Goal: Find specific page/section: Find specific page/section

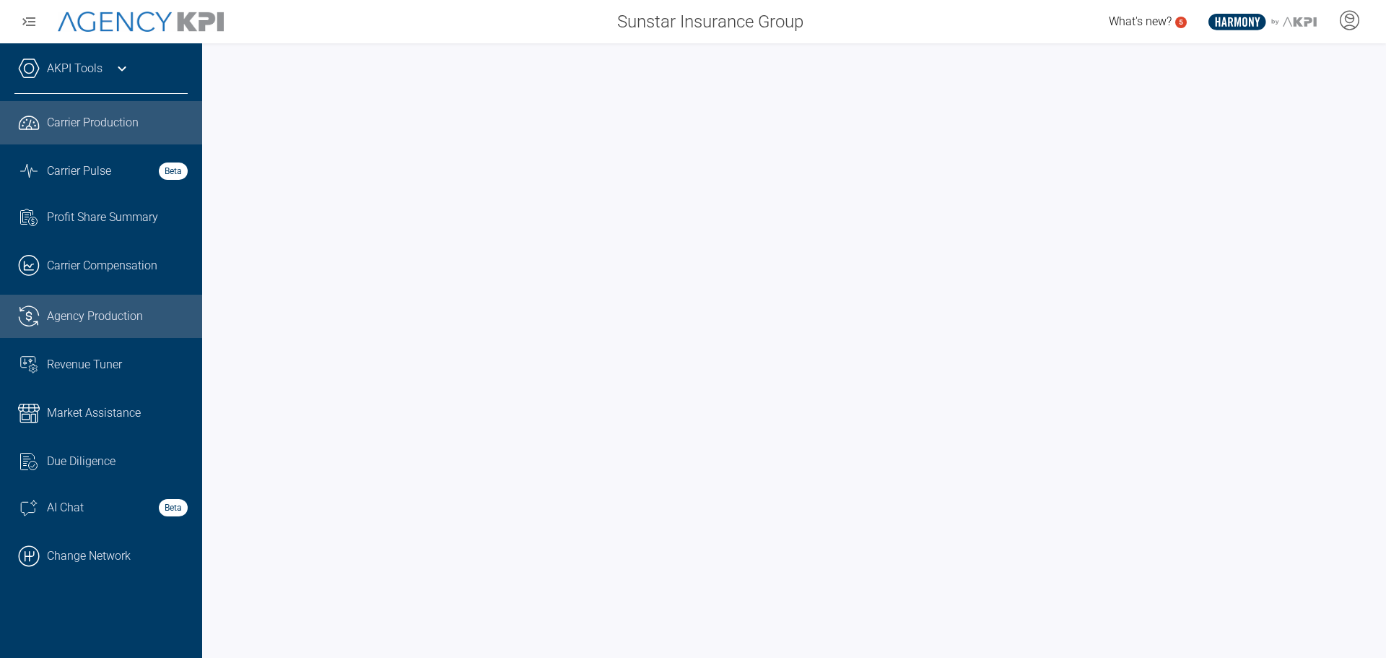
click at [97, 313] on span "Agency Production" at bounding box center [95, 316] width 96 height 17
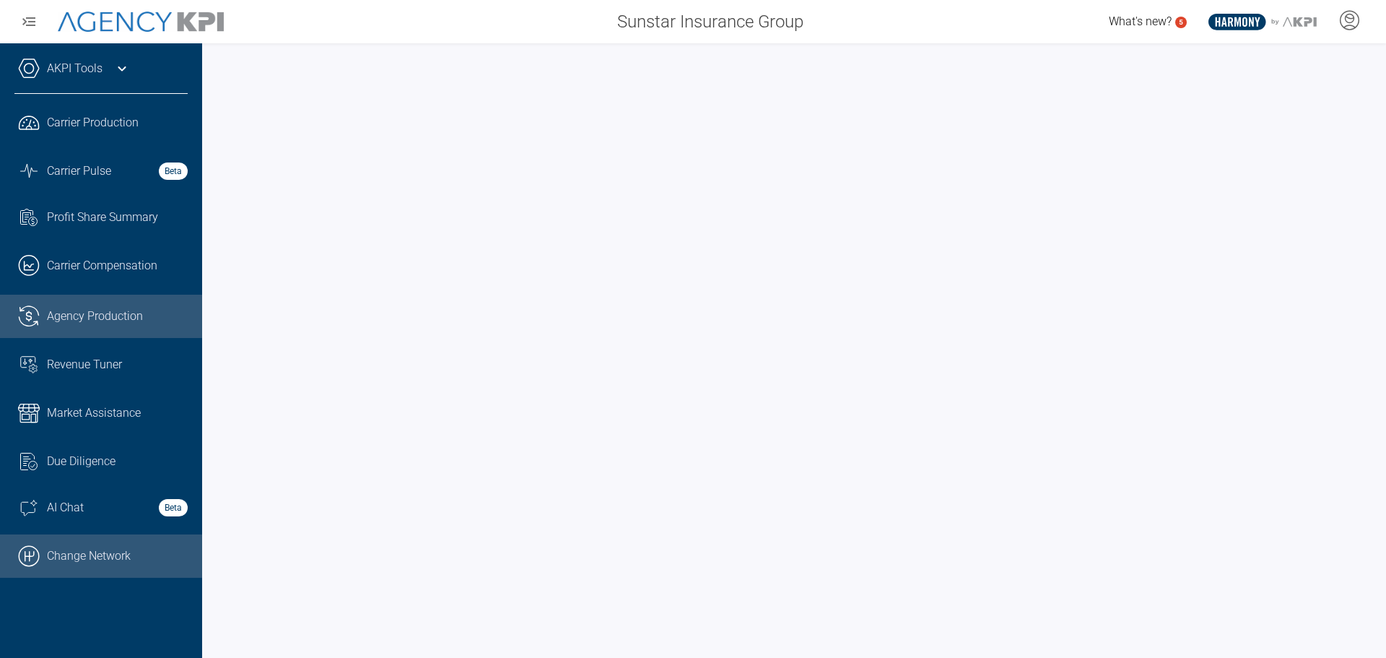
click at [100, 555] on link ".cls-1{fill:none;stroke:#000;stroke-linecap:round;stroke-linejoin:round;stroke-…" at bounding box center [101, 555] width 202 height 43
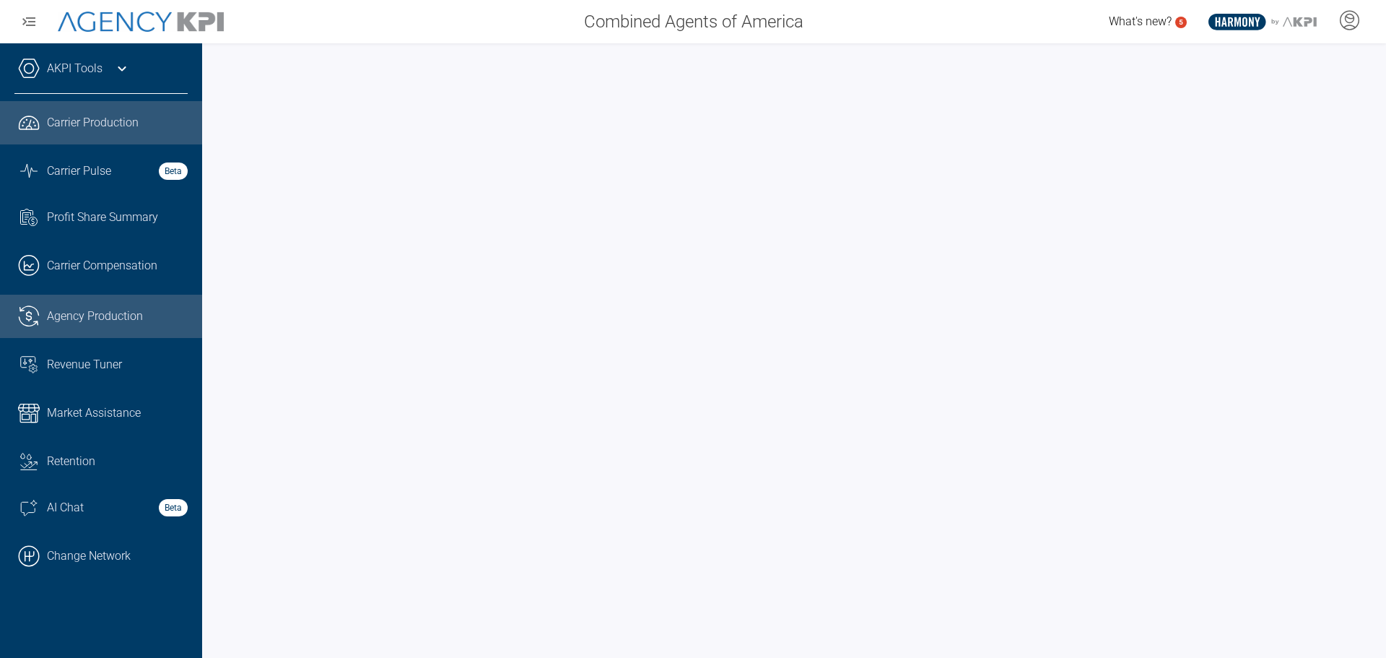
click at [61, 306] on link ".cls-1{fill:none;stroke:#221f20;stroke-linecap:round;stroke-linejoin:round;stro…" at bounding box center [101, 316] width 202 height 43
click at [110, 103] on link ".cls-1{fill:none;stroke:#221f20;stroke-linecap:round;stroke-linejoin:round;stro…" at bounding box center [101, 122] width 202 height 43
